Goal: Check status: Check status

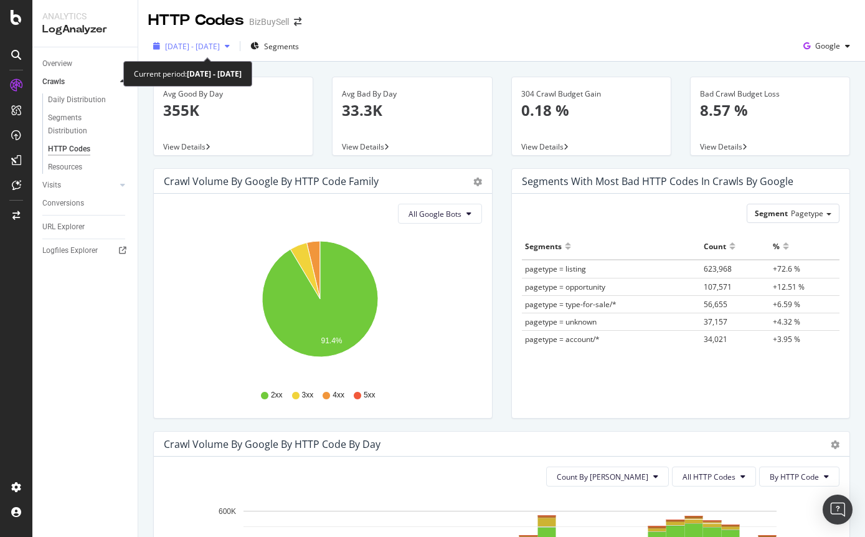
click at [220, 49] on span "[DATE] - [DATE]" at bounding box center [192, 46] width 55 height 11
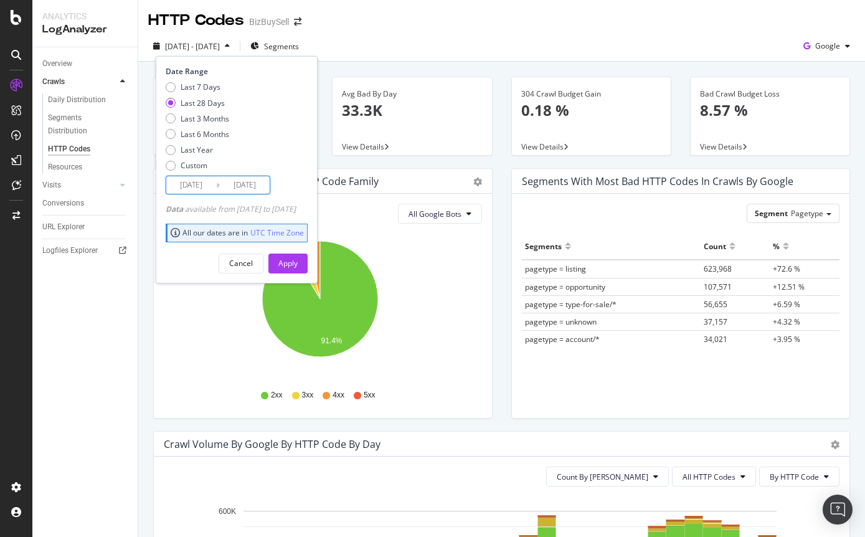
click at [238, 187] on input "2025/08/13" at bounding box center [245, 184] width 50 height 17
